Goal: Information Seeking & Learning: Learn about a topic

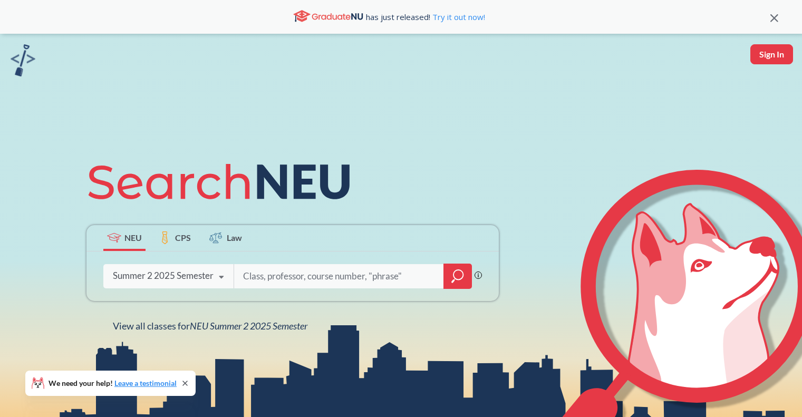
click at [223, 276] on icon at bounding box center [221, 278] width 20 height 30
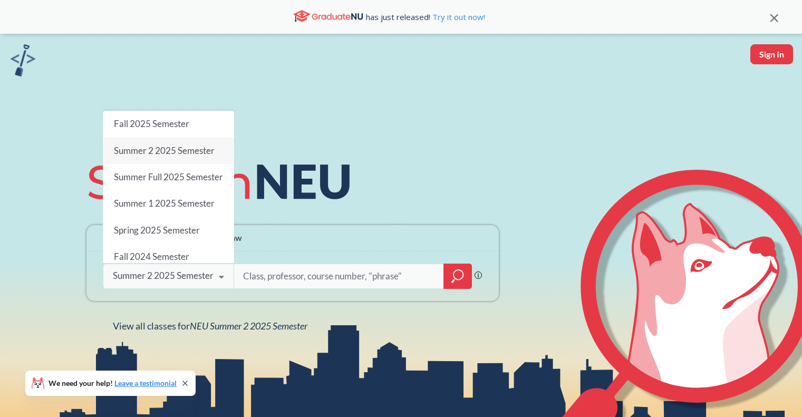
click at [306, 311] on div "NEU CPS Law Phrase search guarantees the exact search appears in the results. E…" at bounding box center [292, 241] width 425 height 179
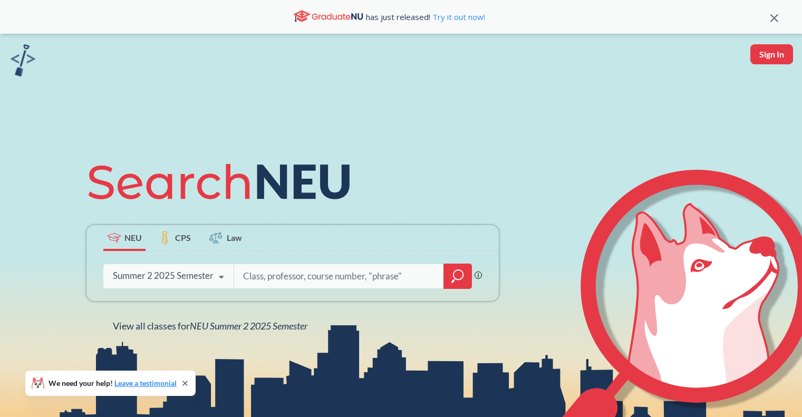
click at [463, 273] on div at bounding box center [457, 276] width 28 height 25
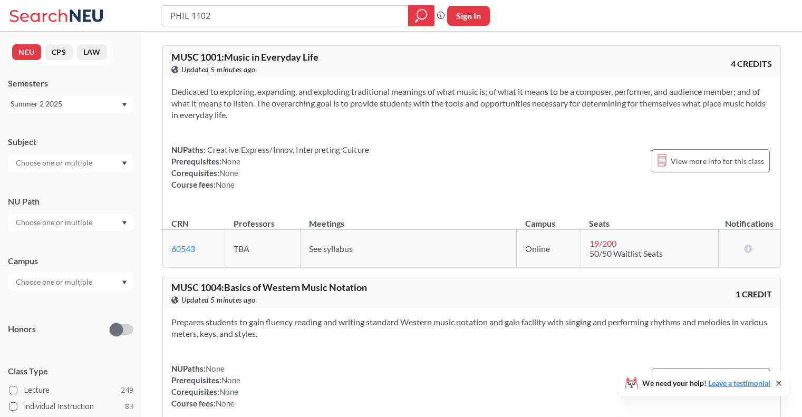
type input "PHIL 1102"
click at [416, 14] on icon "magnifying glass" at bounding box center [421, 15] width 13 height 15
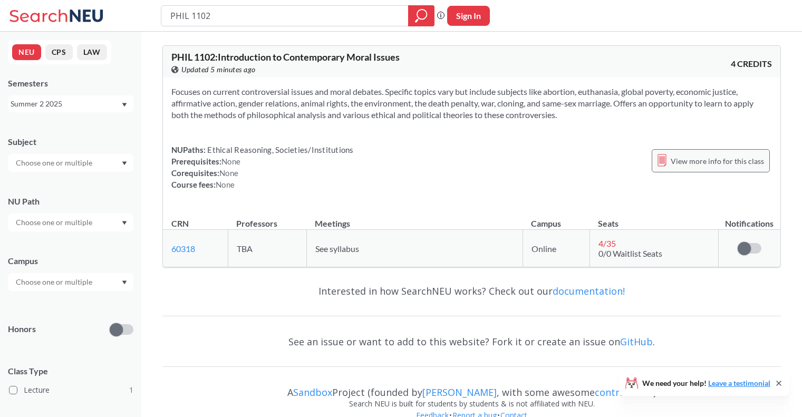
click at [725, 158] on span "View more info for this class" at bounding box center [717, 160] width 93 height 13
type input "P"
paste input "CS 1800"
type input "CS 1800"
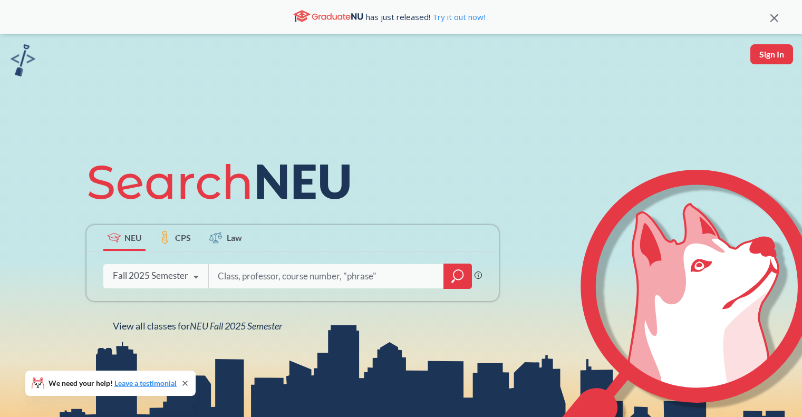
click at [459, 279] on icon "magnifying glass" at bounding box center [457, 276] width 13 height 15
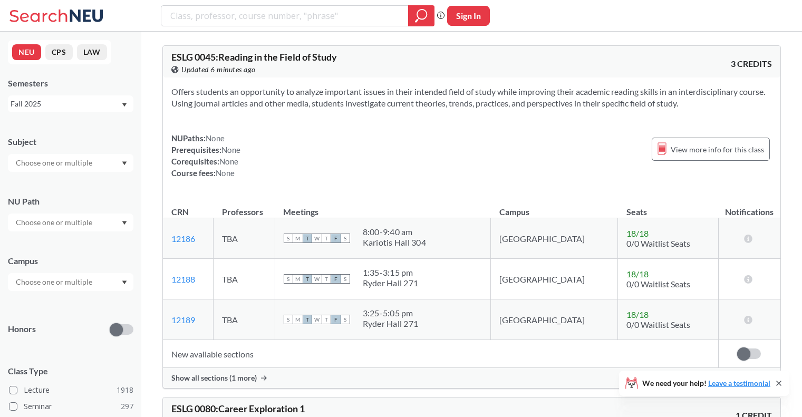
type input "ENVR 1201"
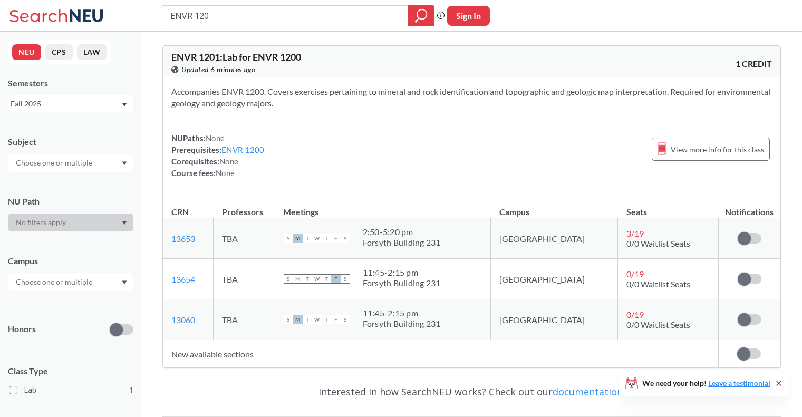
type input "ENVR 1200"
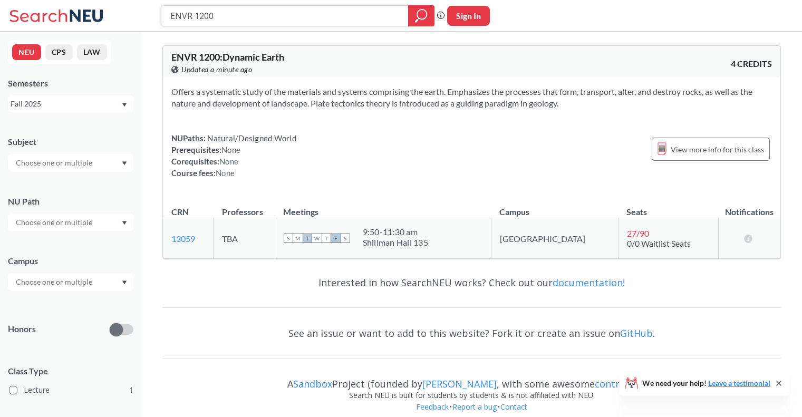
drag, startPoint x: 241, startPoint y: 14, endPoint x: 18, endPoint y: 15, distance: 223.0
click at [18, 15] on div "ENVR 1200 Phrase search guarantees the exact search appears in the results. Ex.…" at bounding box center [401, 16] width 802 height 32
paste input "CS 2000"
type input "CS 2000"
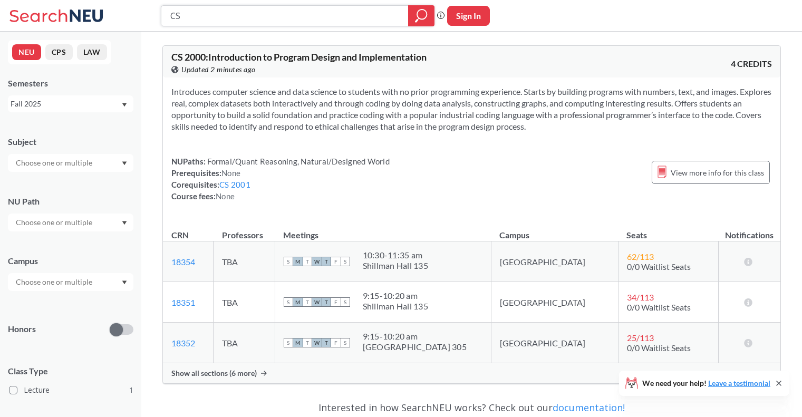
type input "C"
paste input "CS 1200"
type input "CS 1200"
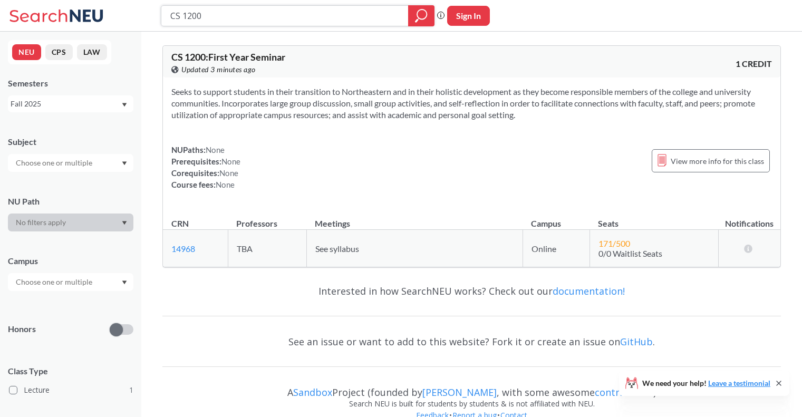
drag, startPoint x: 218, startPoint y: 14, endPoint x: 131, endPoint y: 13, distance: 87.0
click at [131, 13] on div "CS 1200 Phrase search guarantees the exact search appears in the results. Ex. I…" at bounding box center [401, 16] width 802 height 32
paste input "PHIL 1102"
type input "PHIL 1102"
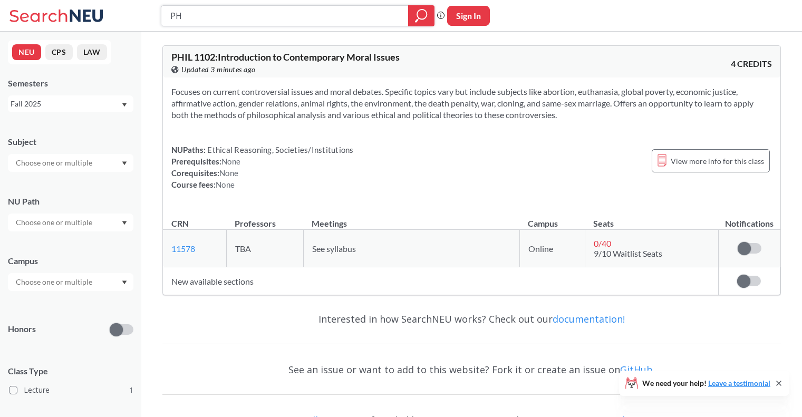
type input "P"
paste input "MATH 1365"
type input "MATH 1365"
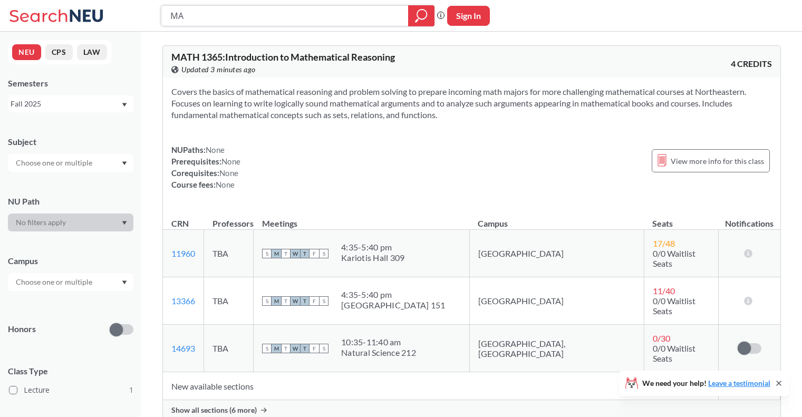
type input "M"
paste input "CS 2000"
type input "CS 2000"
